Goal: Navigation & Orientation: Go to known website

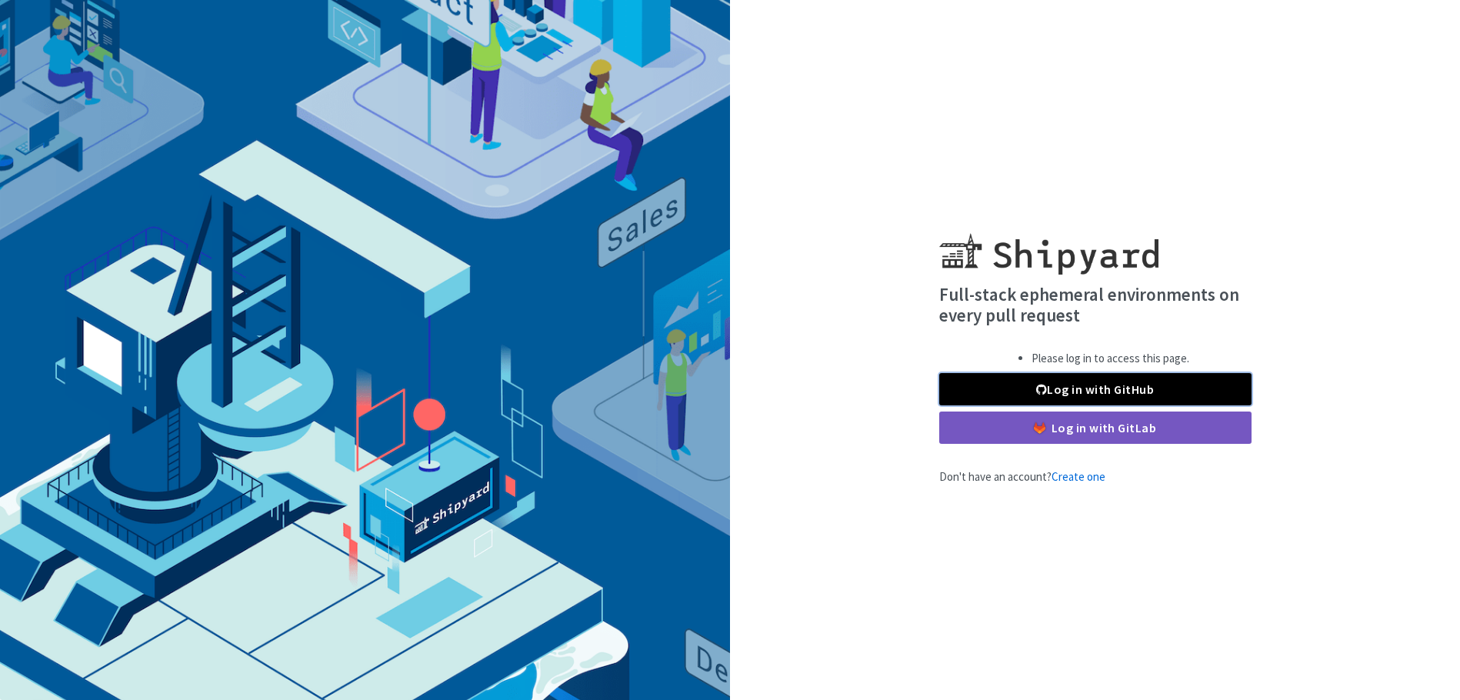
click at [1079, 384] on link "Log in with GitHub" at bounding box center [1096, 389] width 312 height 32
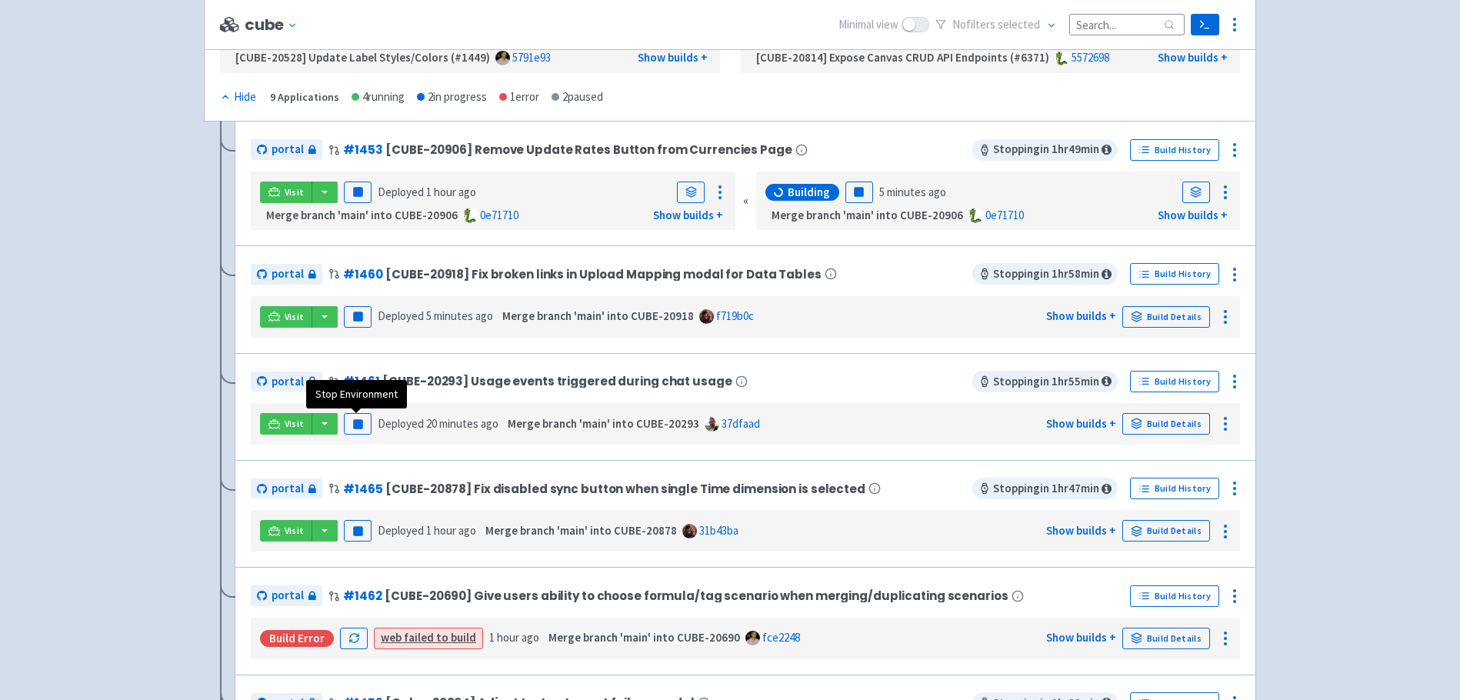
scroll to position [278, 0]
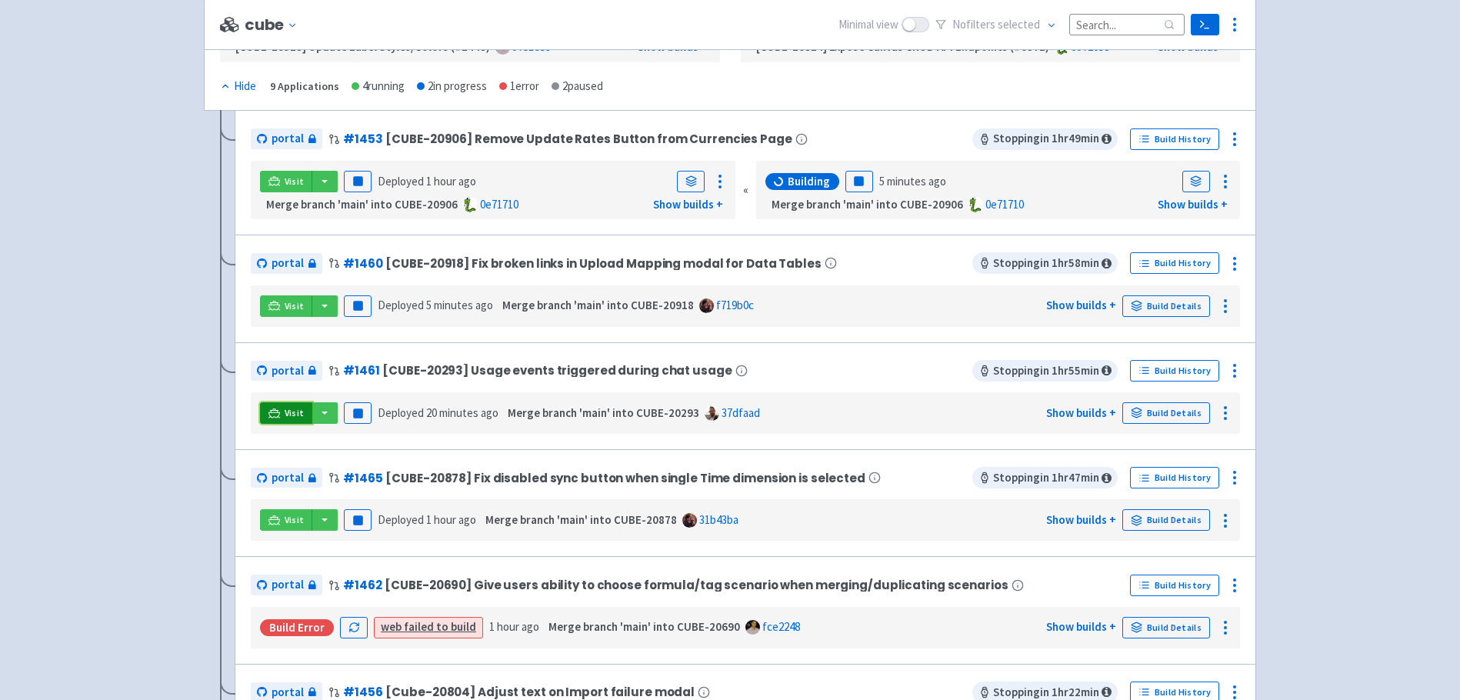
click at [281, 412] on link "Visit" at bounding box center [286, 413] width 52 height 22
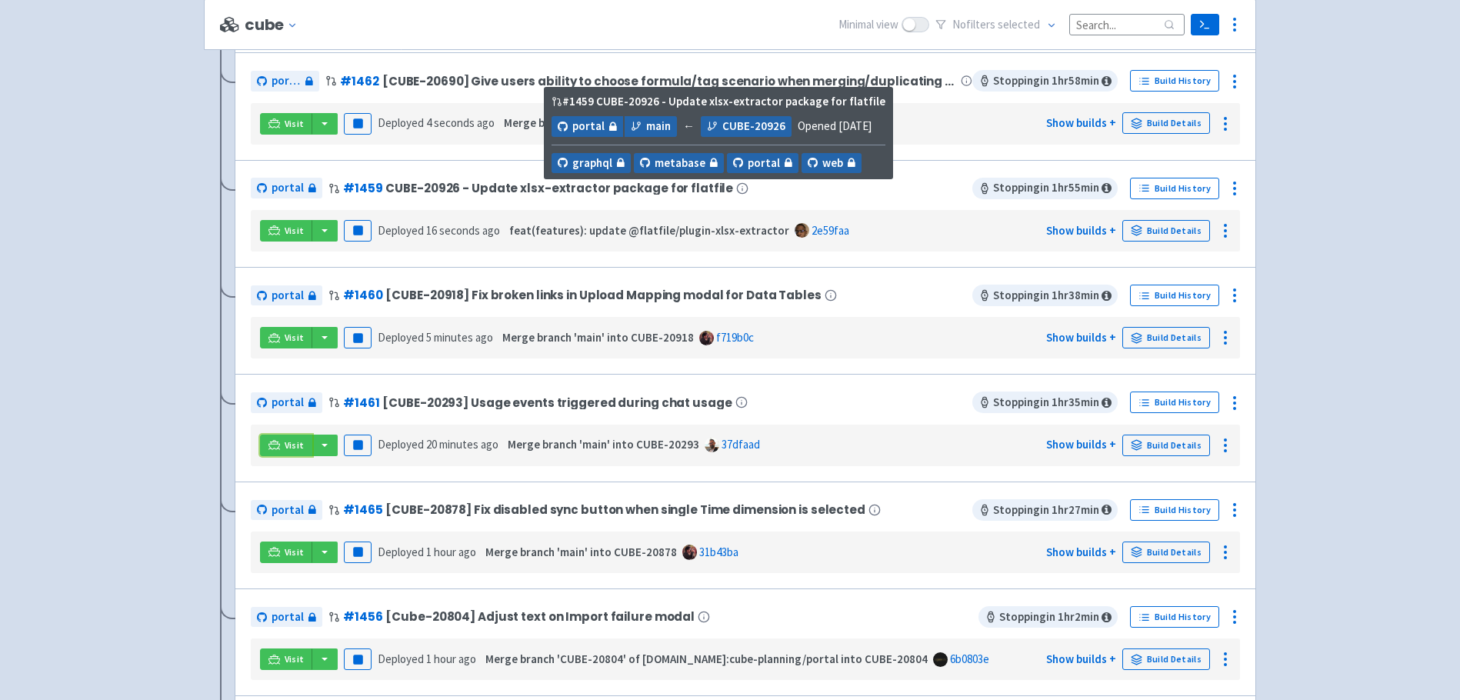
scroll to position [427, 0]
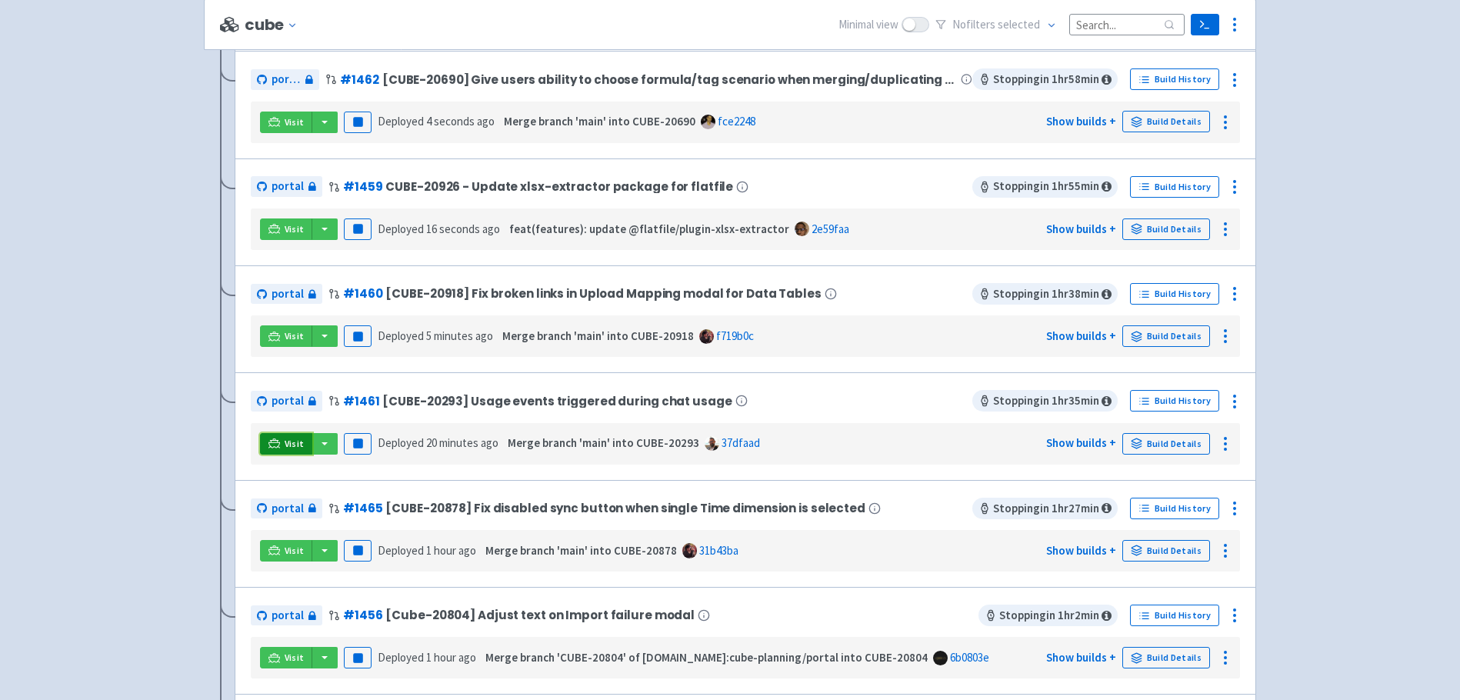
click at [271, 445] on icon at bounding box center [275, 444] width 12 height 12
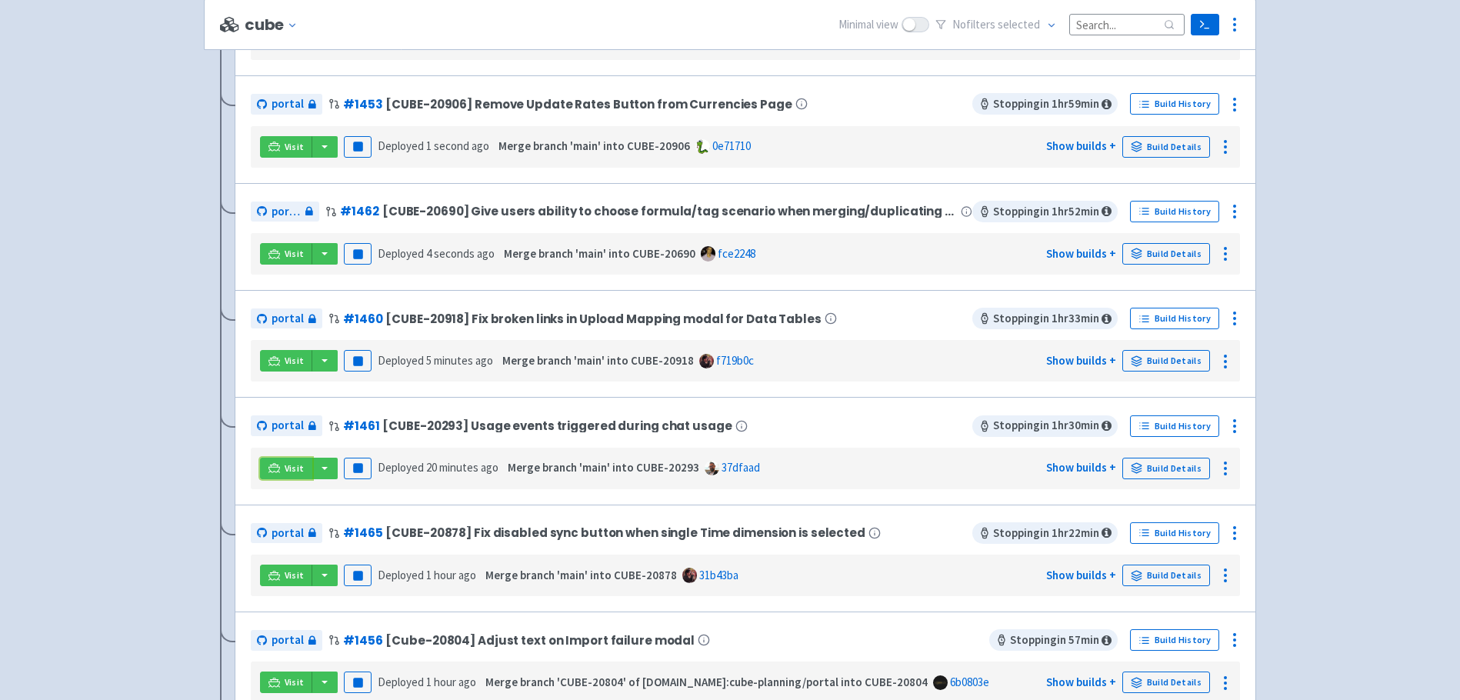
scroll to position [404, 0]
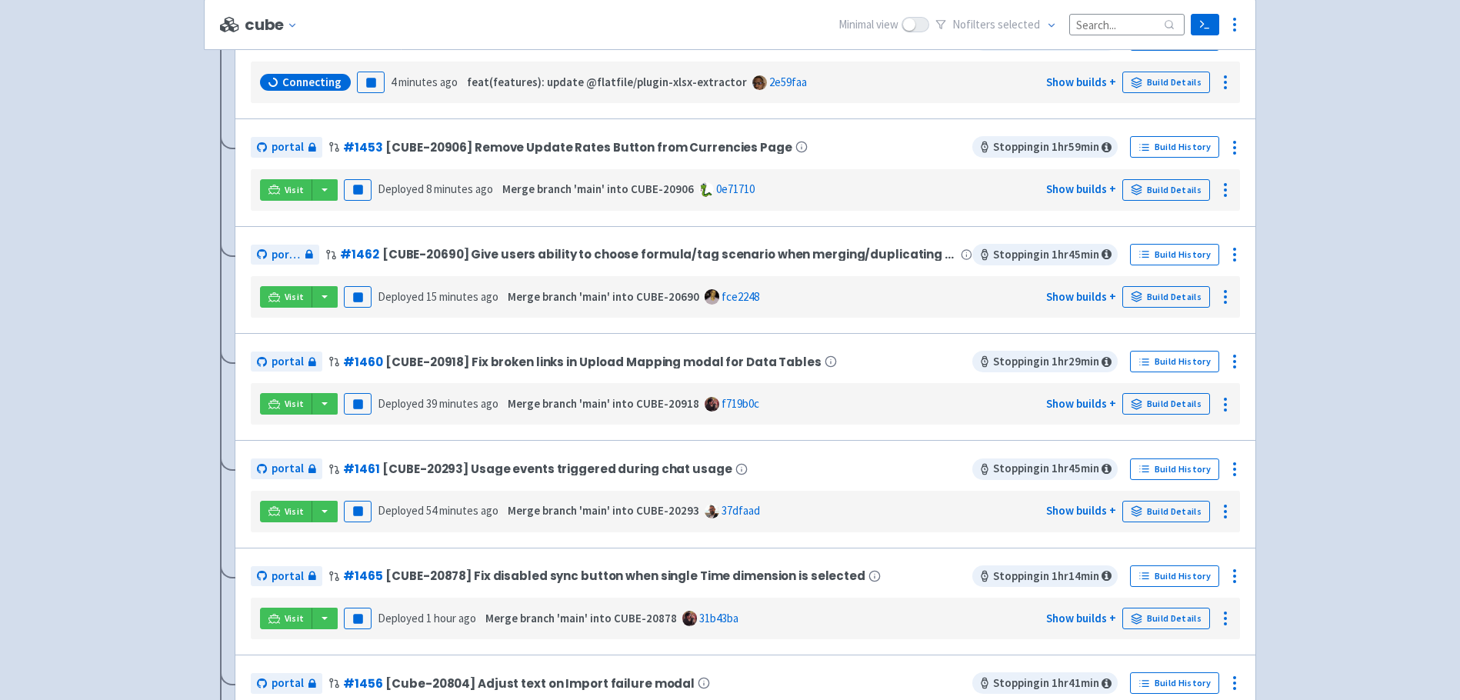
scroll to position [362, 0]
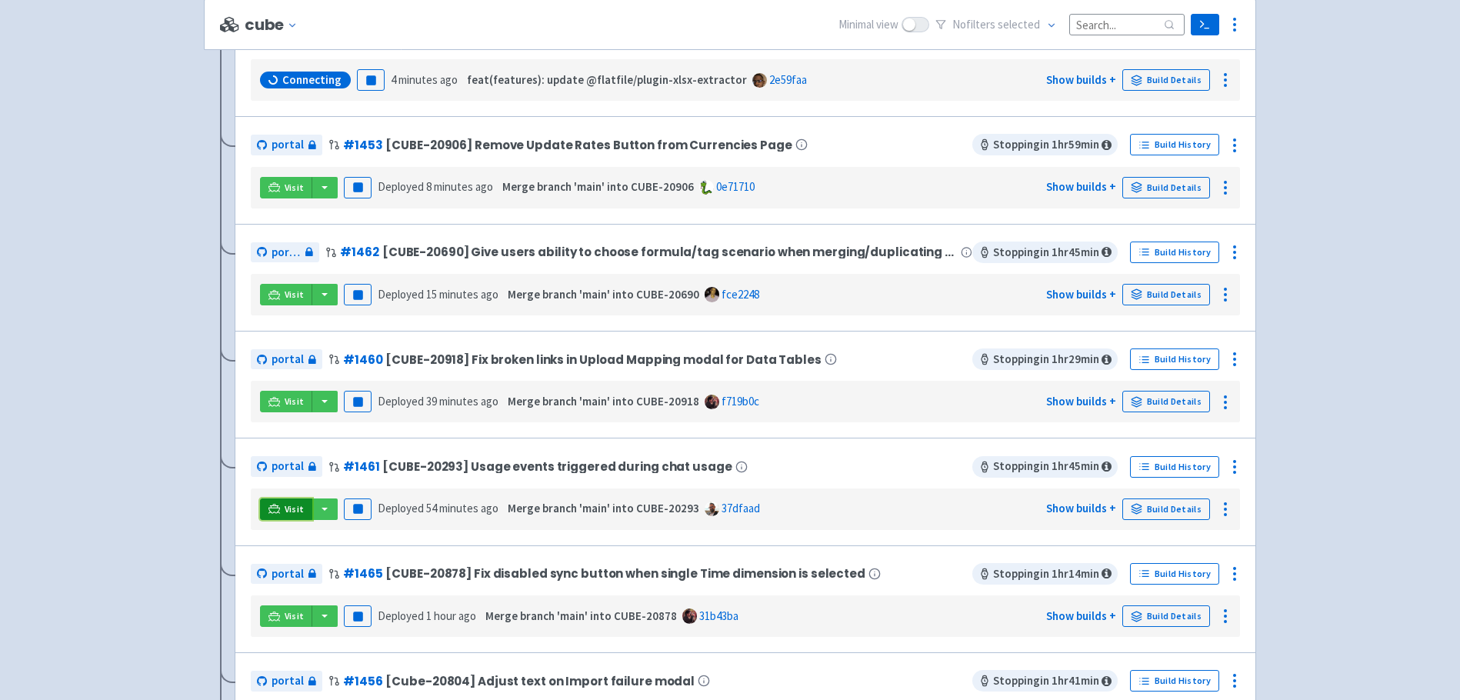
click at [275, 510] on icon at bounding box center [275, 509] width 12 height 12
click at [285, 512] on span "Visit" at bounding box center [295, 509] width 20 height 12
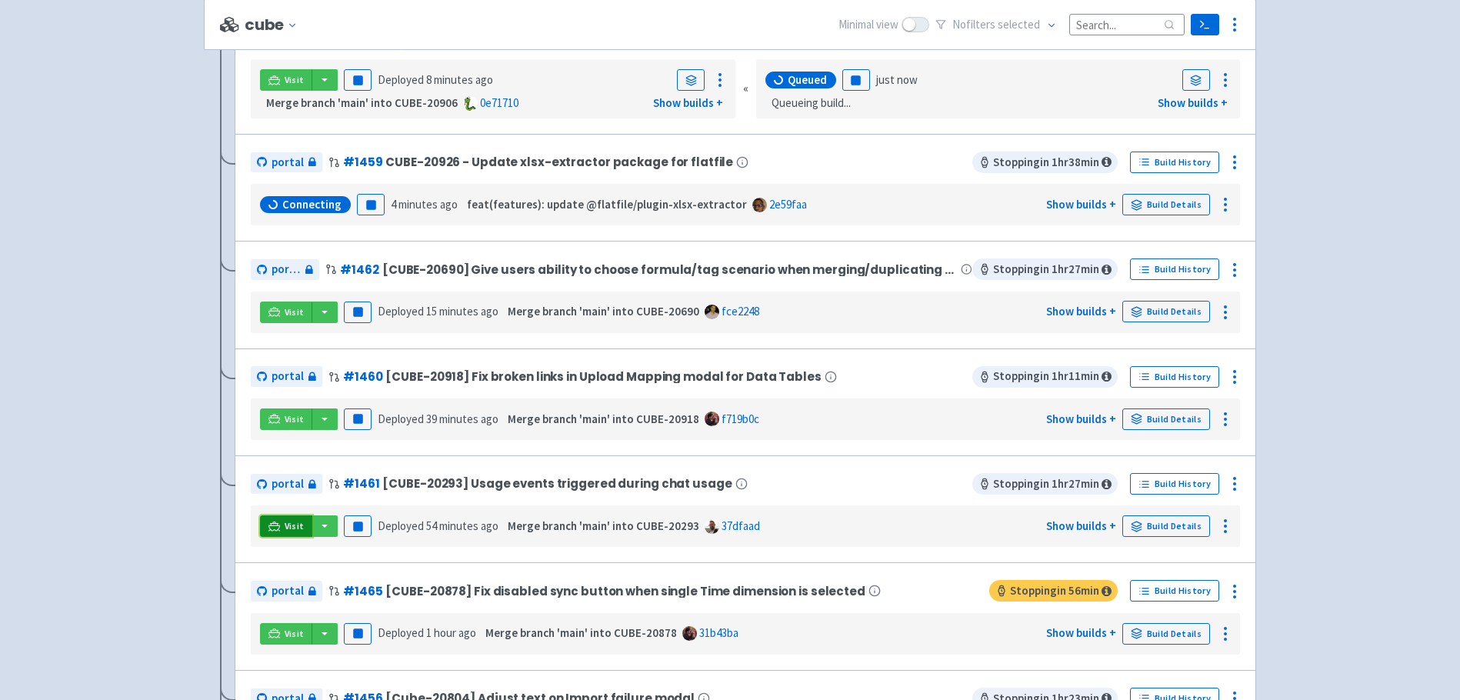
click at [277, 522] on icon at bounding box center [275, 527] width 12 height 12
